Goal: Information Seeking & Learning: Learn about a topic

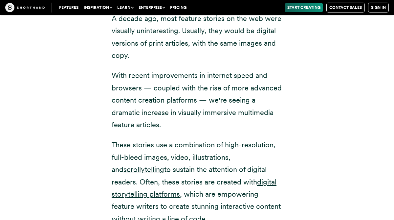
scroll to position [1704, 0]
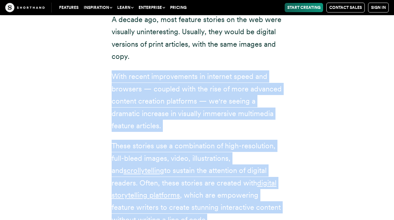
drag, startPoint x: 110, startPoint y: 51, endPoint x: 195, endPoint y: 190, distance: 163.0
click at [195, 190] on div "A decade ago, most feature stories on the web were visually uninteresting. Usua…" at bounding box center [196, 142] width 197 height 294
copy div "With recent improvements in internet speed and browsers — coupled with the rise…"
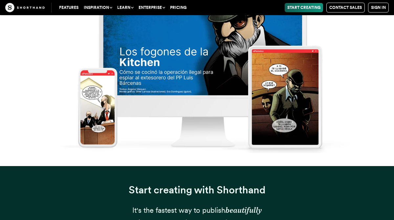
scroll to position [393, 0]
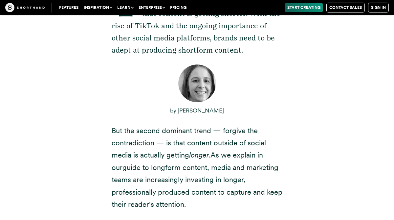
scroll to position [189, 0]
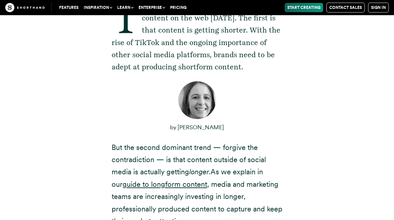
drag, startPoint x: 206, startPoint y: 124, endPoint x: 227, endPoint y: 124, distance: 21.3
click at [227, 124] on p "by [PERSON_NAME]" at bounding box center [197, 126] width 171 height 13
copy span "[PERSON_NAME]"
